Goal: Task Accomplishment & Management: Manage account settings

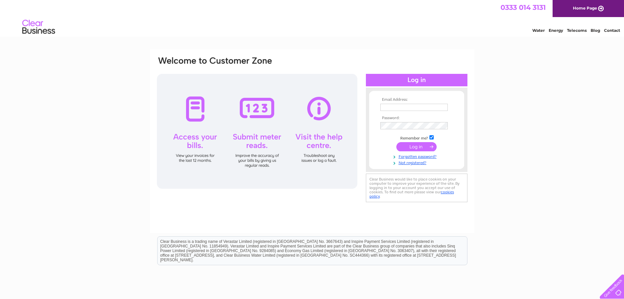
click at [424, 106] on input "text" at bounding box center [415, 107] width 68 height 7
type input "alan@alanjohnstonestudios.co.uk"
click at [397, 143] on input "submit" at bounding box center [417, 147] width 40 height 9
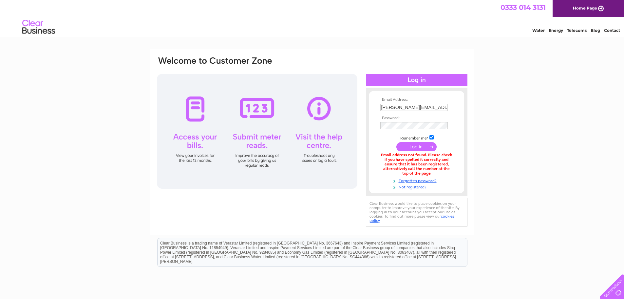
click at [390, 103] on td "[PERSON_NAME][EMAIL_ADDRESS][DOMAIN_NAME]" at bounding box center [417, 107] width 76 height 10
click at [391, 107] on input "[PERSON_NAME][EMAIL_ADDRESS][DOMAIN_NAME]" at bounding box center [415, 107] width 68 height 7
type input "[EMAIL_ADDRESS][DOMAIN_NAME]"
click at [397, 143] on input "submit" at bounding box center [417, 147] width 40 height 9
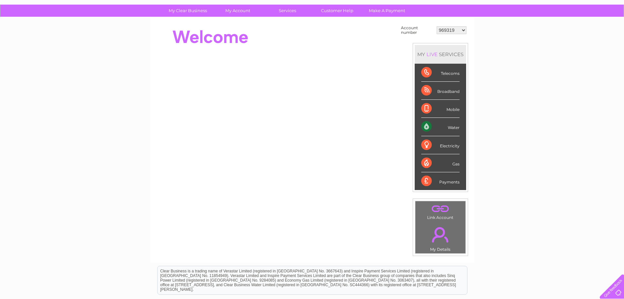
scroll to position [33, 0]
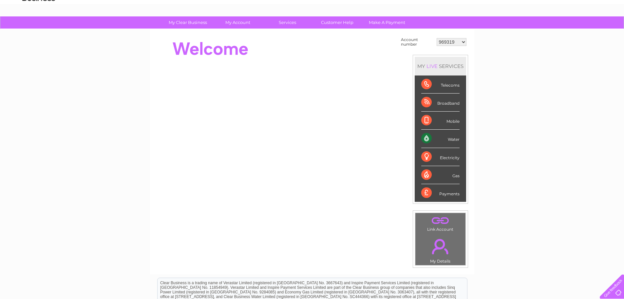
click at [464, 42] on select "969319 30264166" at bounding box center [452, 42] width 30 height 8
click at [428, 138] on div "Water" at bounding box center [441, 138] width 38 height 18
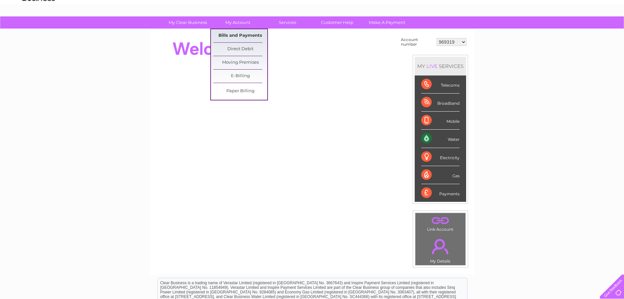
click at [238, 34] on link "Bills and Payments" at bounding box center [240, 35] width 54 height 13
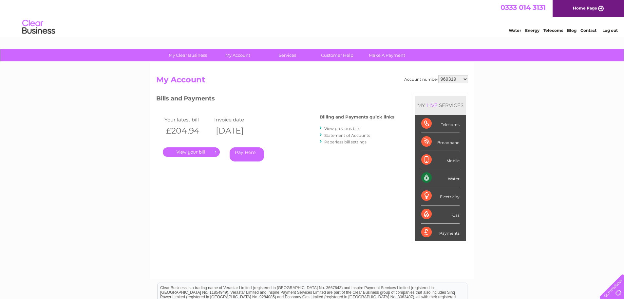
drag, startPoint x: 186, startPoint y: 153, endPoint x: 198, endPoint y: 153, distance: 12.1
click at [186, 153] on link "." at bounding box center [191, 152] width 57 height 10
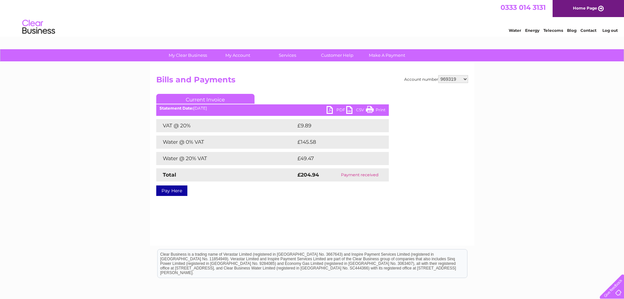
click at [332, 110] on link "PDF" at bounding box center [337, 111] width 20 height 10
